Goal: Information Seeking & Learning: Learn about a topic

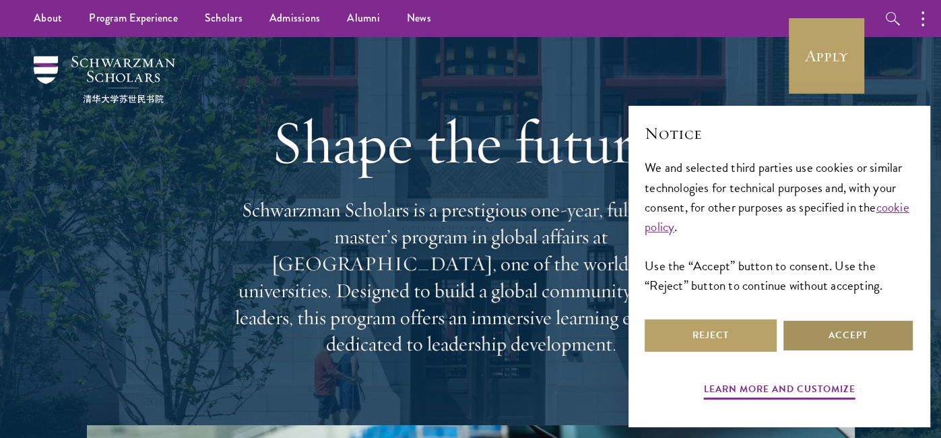
click at [806, 342] on button "Accept" at bounding box center [848, 335] width 132 height 32
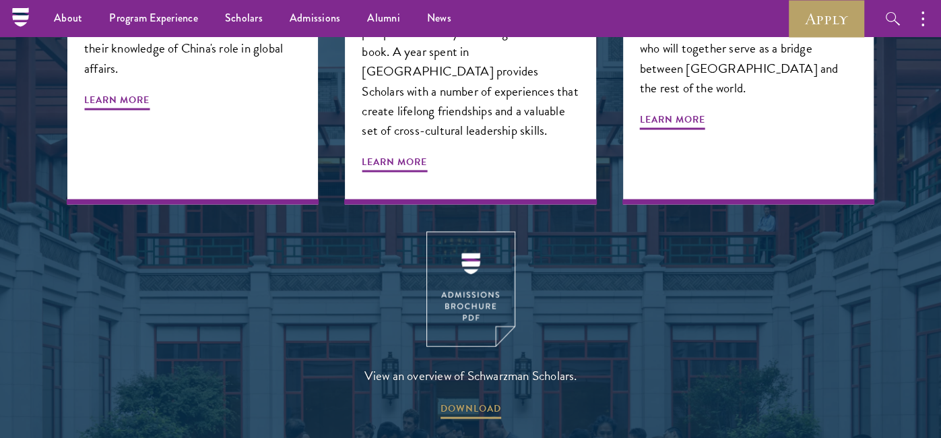
scroll to position [1694, 0]
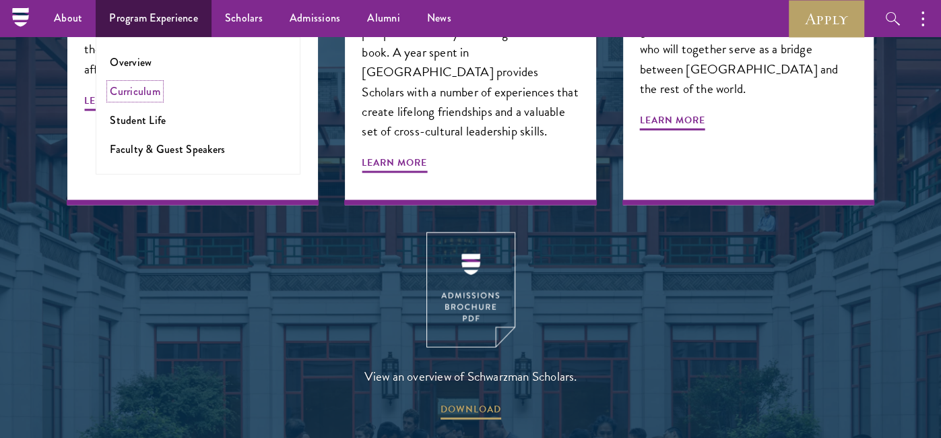
click at [131, 96] on link "Curriculum" at bounding box center [135, 91] width 51 height 15
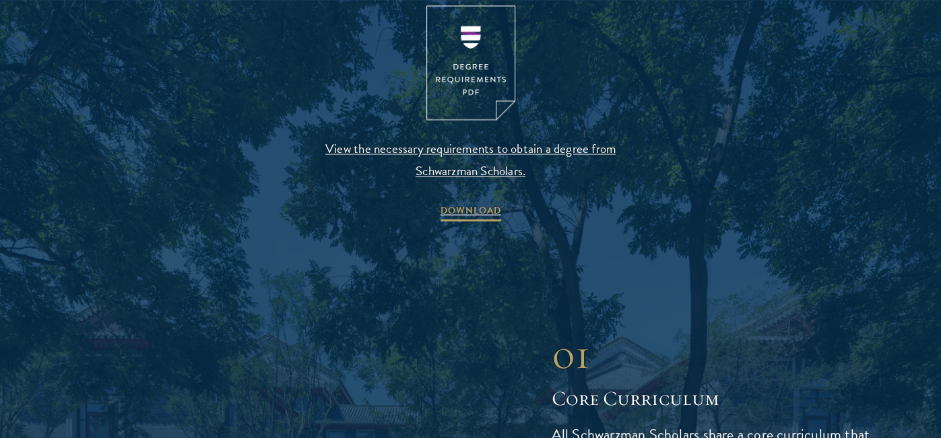
scroll to position [1503, 0]
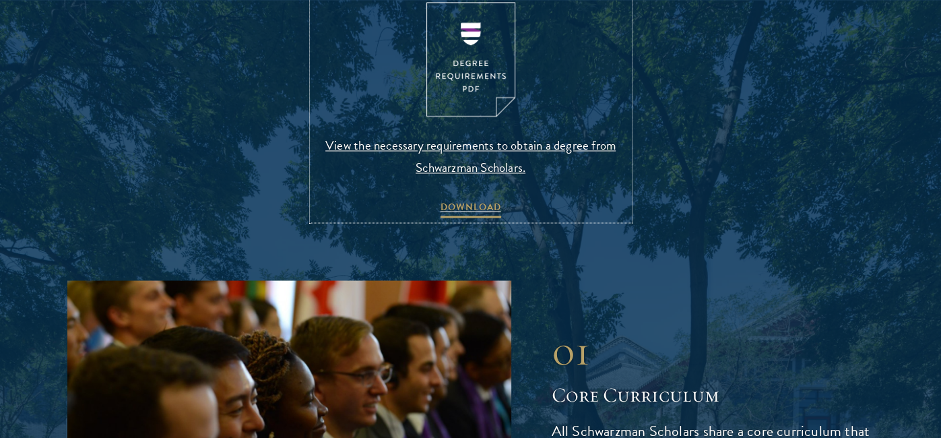
click at [458, 39] on img at bounding box center [471, 59] width 89 height 115
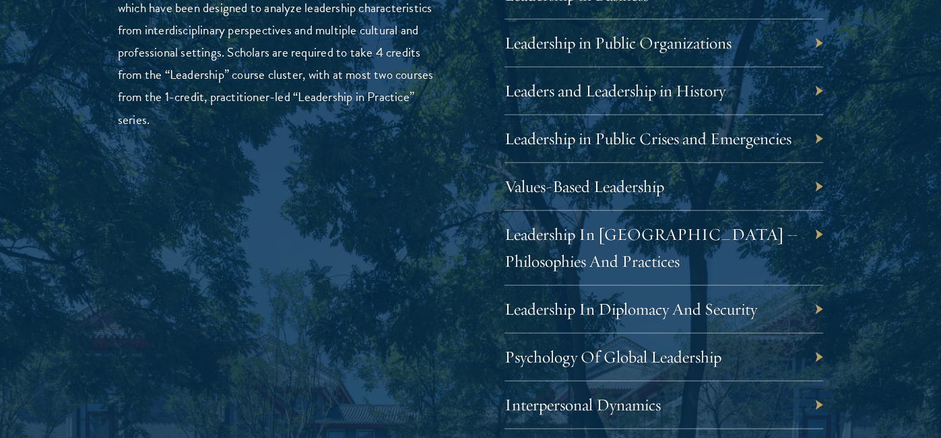
scroll to position [2341, 0]
click at [706, 96] on link "Leaders and Leadership in History" at bounding box center [625, 89] width 221 height 21
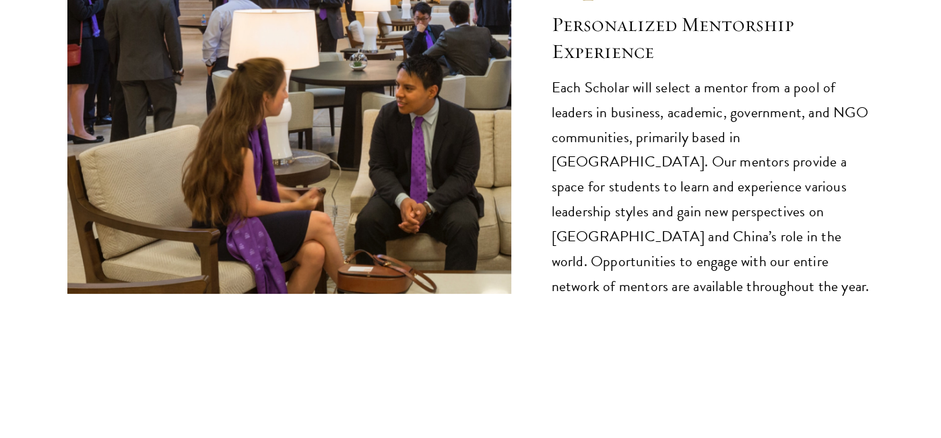
scroll to position [7412, 0]
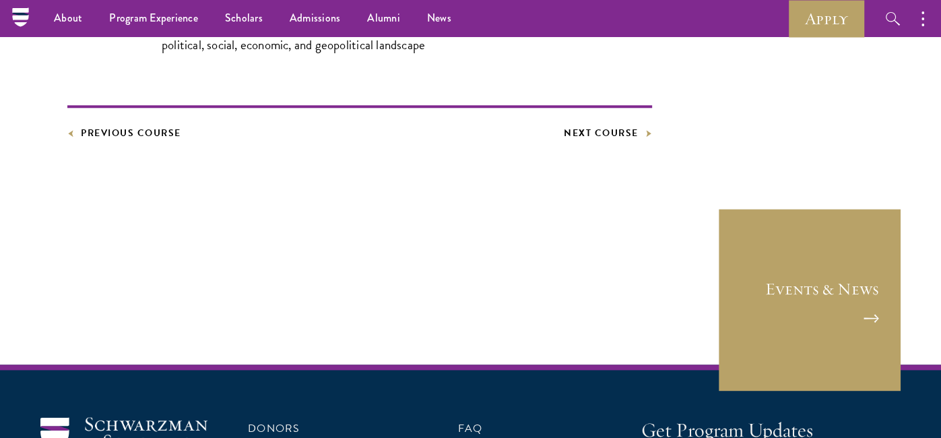
scroll to position [941, 0]
